Goal: Task Accomplishment & Management: Manage account settings

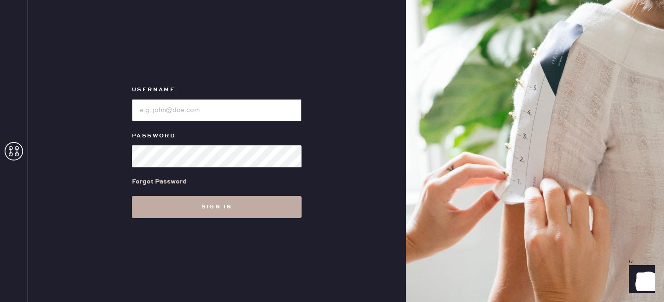
type input "reformationlowereastside"
click at [232, 211] on button "Sign in" at bounding box center [217, 207] width 170 height 22
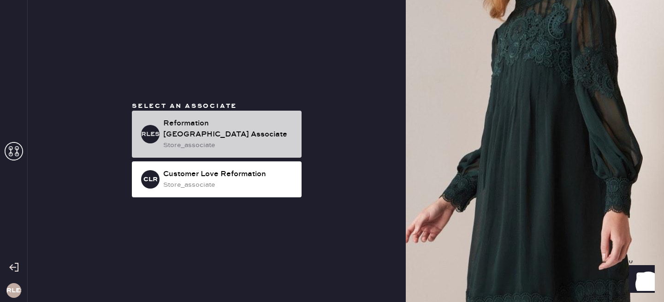
click at [237, 124] on div "Reformation [GEOGRAPHIC_DATA] Associate" at bounding box center [228, 129] width 131 height 22
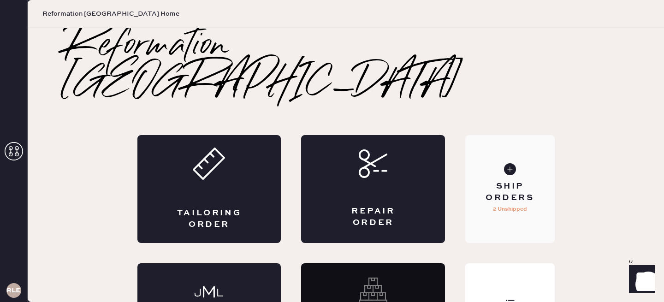
scroll to position [32, 0]
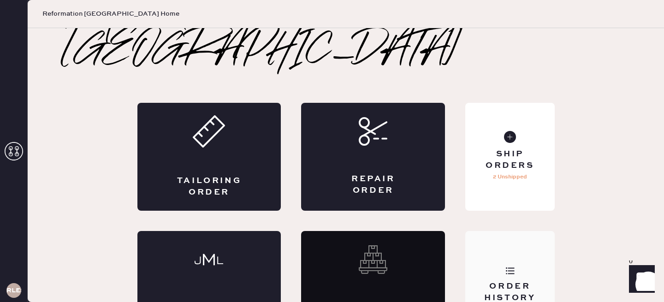
click at [534, 281] on div "Order History" at bounding box center [509, 292] width 74 height 23
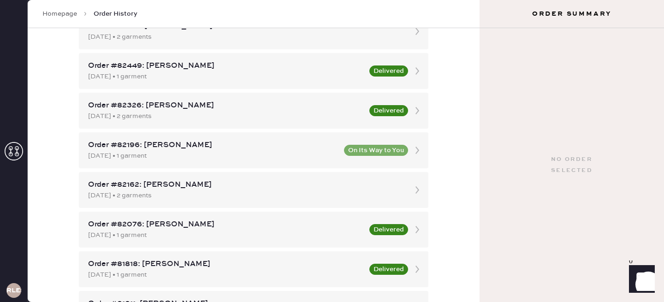
scroll to position [464, 0]
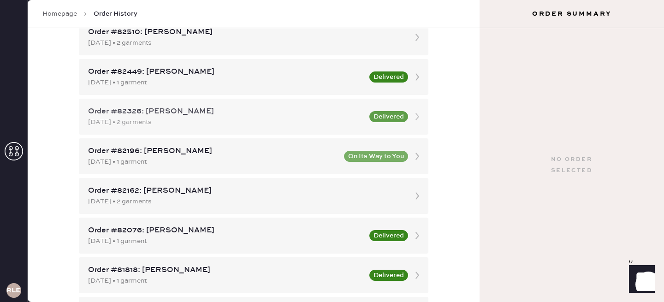
click at [318, 119] on div "[DATE] • 2 garments" at bounding box center [226, 122] width 276 height 10
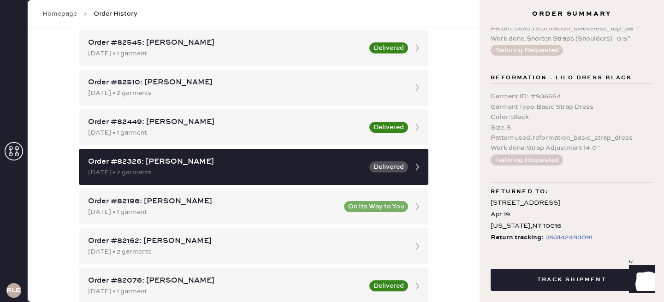
scroll to position [133, 0]
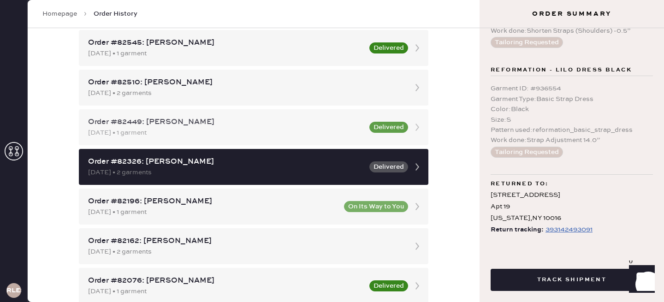
click at [284, 123] on div "Order #82449: [PERSON_NAME]" at bounding box center [226, 122] width 276 height 11
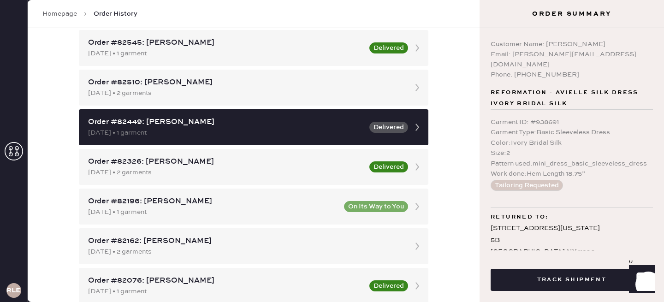
scroll to position [23, 0]
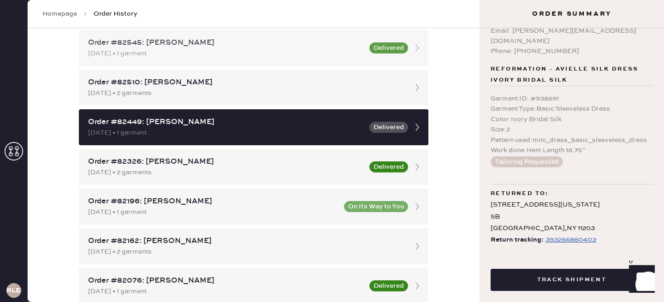
click at [206, 46] on div "Order #82545: [PERSON_NAME]" at bounding box center [226, 42] width 276 height 11
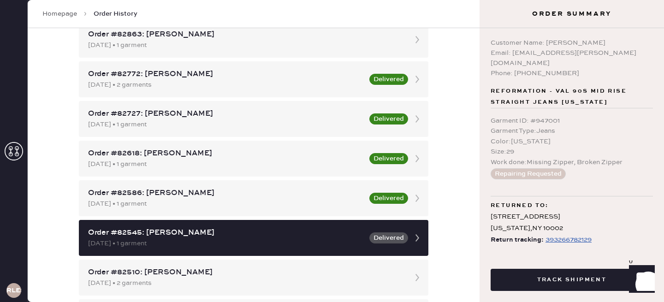
scroll to position [224, 0]
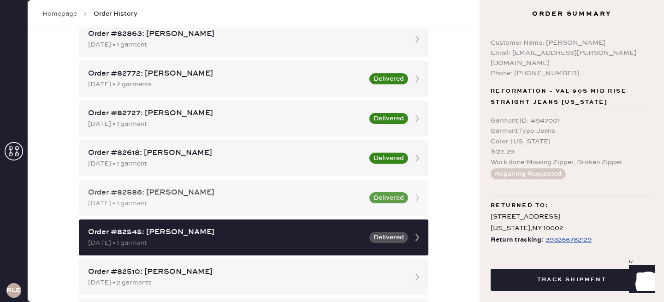
click at [299, 191] on div "Order #82586: [PERSON_NAME]" at bounding box center [226, 192] width 276 height 11
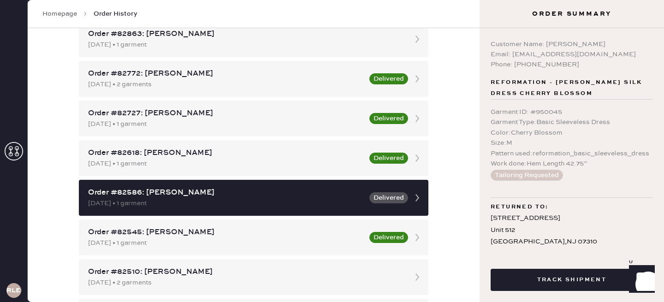
scroll to position [23, 0]
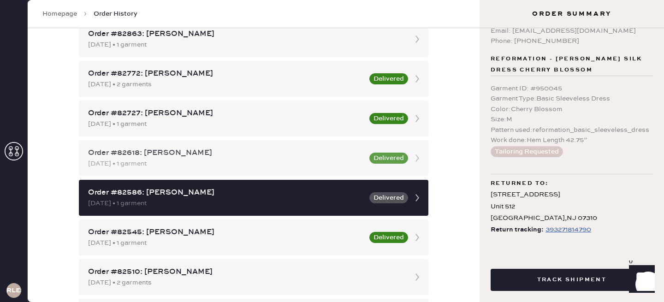
click at [311, 167] on div "[DATE] • 1 garment" at bounding box center [226, 164] width 276 height 10
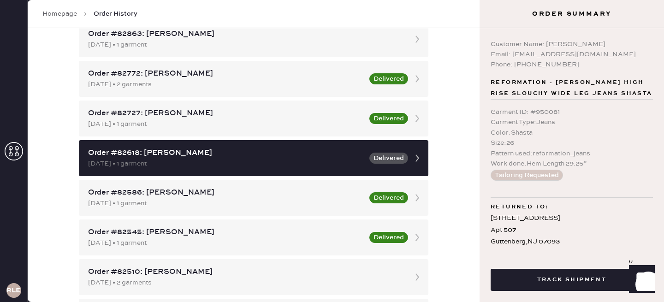
scroll to position [23, 0]
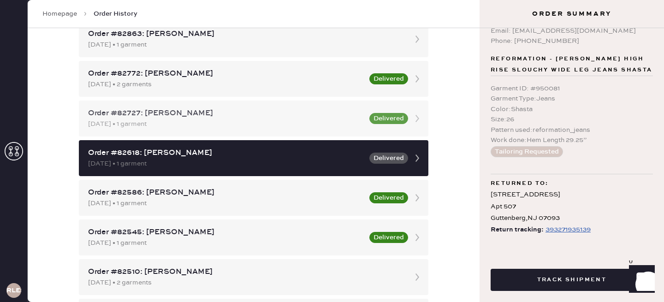
click at [279, 123] on div "[DATE] • 1 garment" at bounding box center [226, 124] width 276 height 10
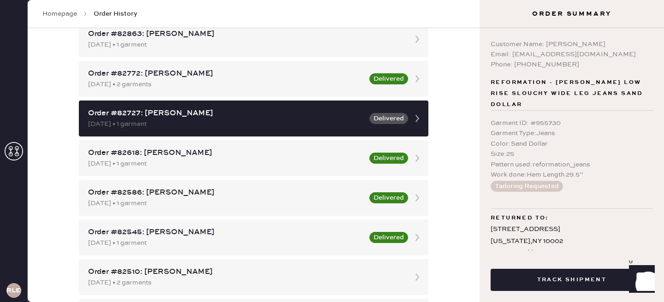
scroll to position [23, 0]
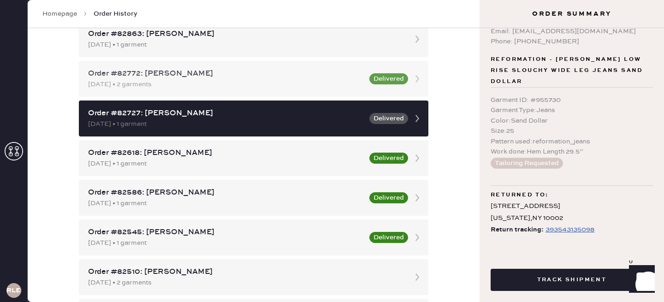
click at [281, 79] on div "Order #82772: [PERSON_NAME]" at bounding box center [226, 73] width 276 height 11
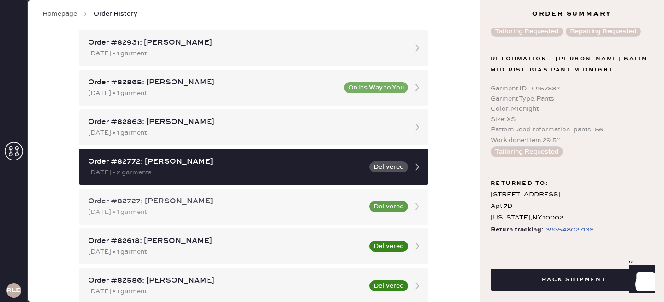
scroll to position [76, 0]
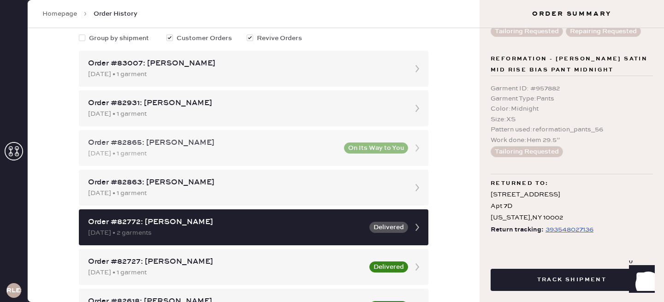
click at [297, 151] on div "[DATE] • 1 garment" at bounding box center [213, 153] width 250 height 10
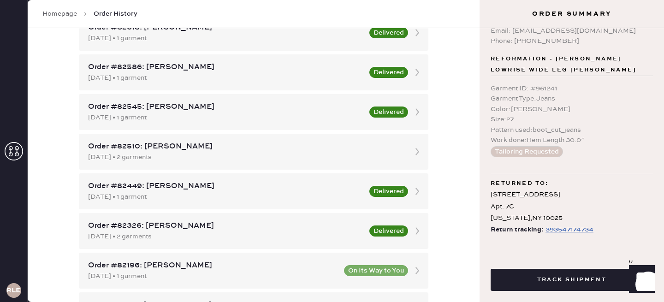
scroll to position [352, 0]
